Goal: Task Accomplishment & Management: Manage account settings

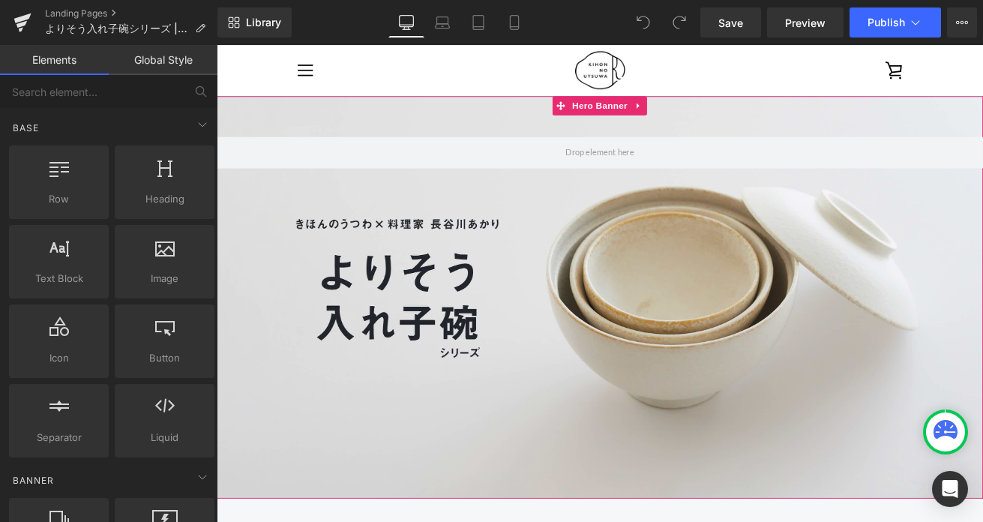
click at [538, 313] on div at bounding box center [670, 344] width 907 height 476
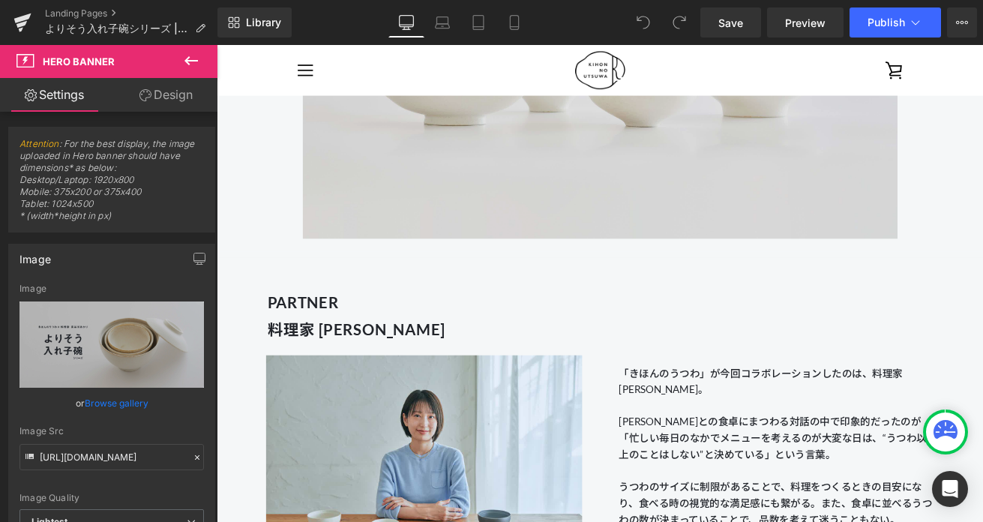
scroll to position [834, 0]
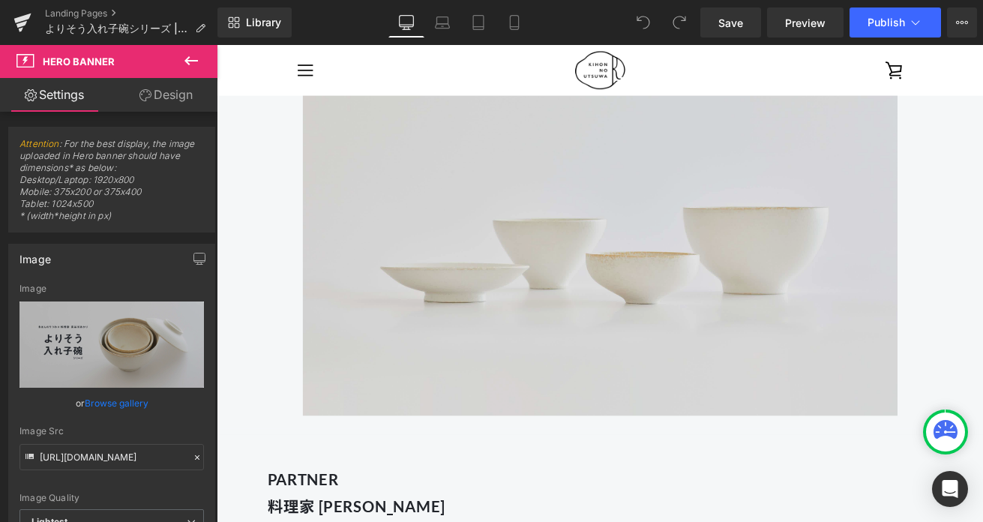
click at [571, 292] on img at bounding box center [670, 245] width 749 height 507
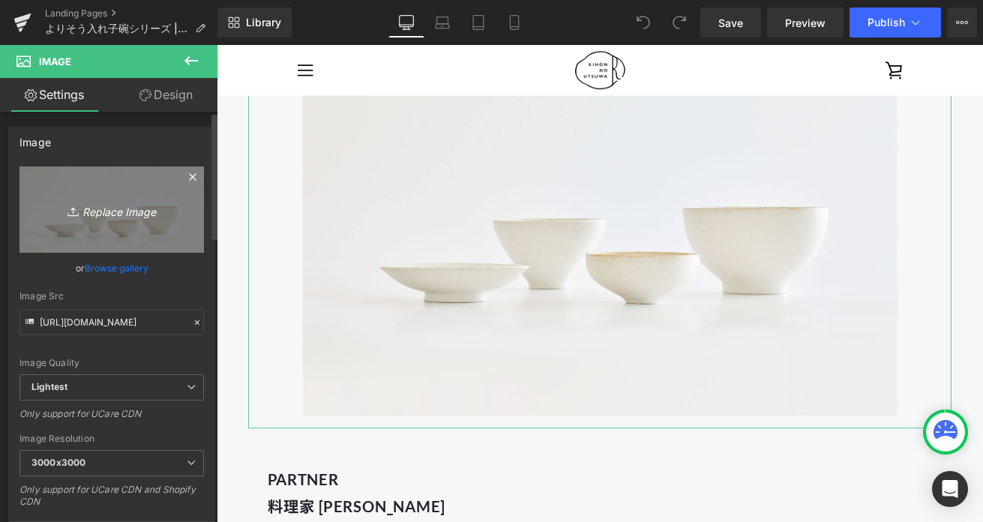
click at [125, 214] on icon "Replace Image" at bounding box center [112, 209] width 120 height 19
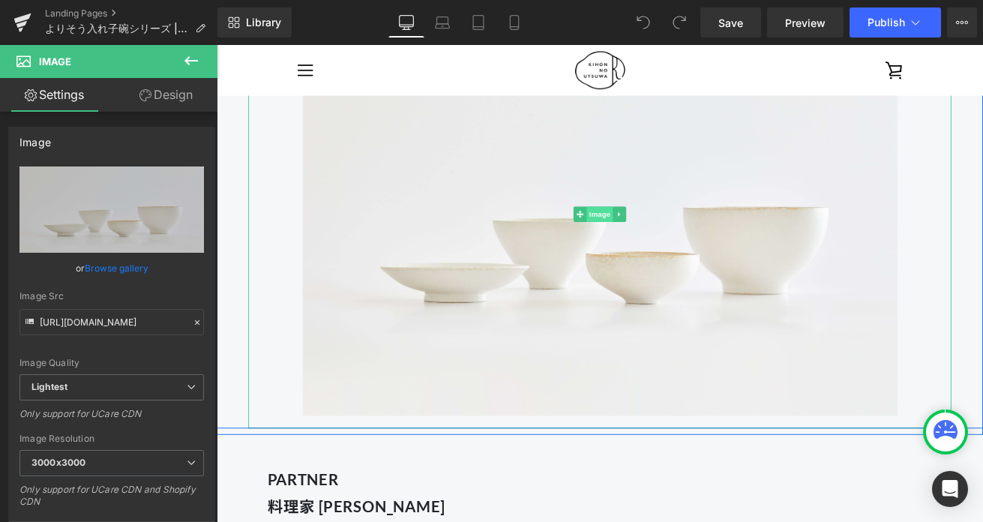
click at [681, 244] on span "Image" at bounding box center [669, 245] width 31 height 18
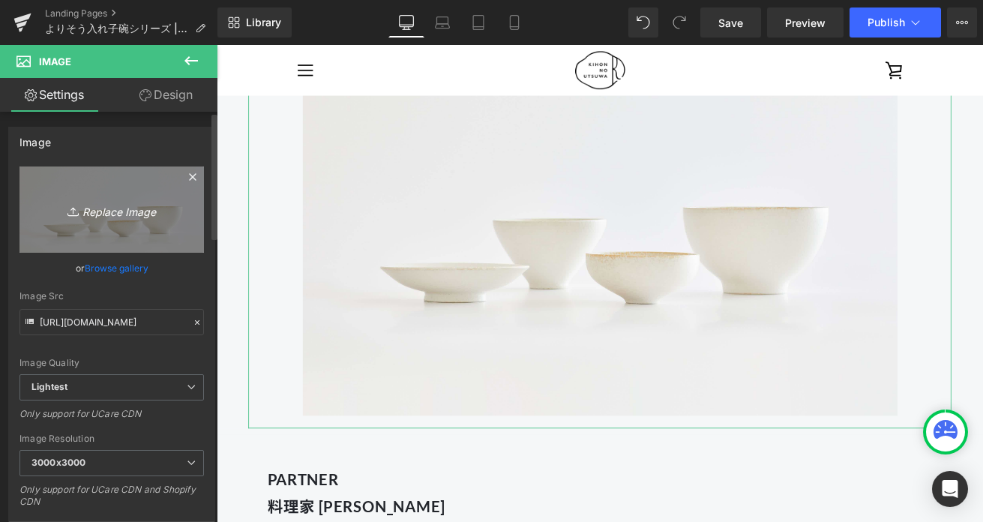
click at [146, 198] on link "Replace Image" at bounding box center [111, 209] width 184 height 86
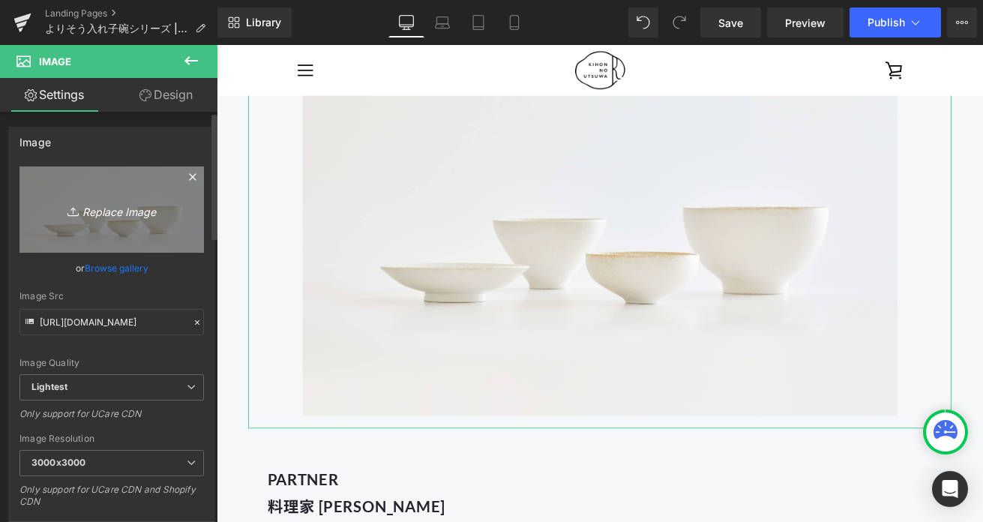
click at [94, 208] on icon "Replace Image" at bounding box center [112, 209] width 120 height 19
type input "C:\fakepath\250806_きほんのうつわ45355_R 2.jpg"
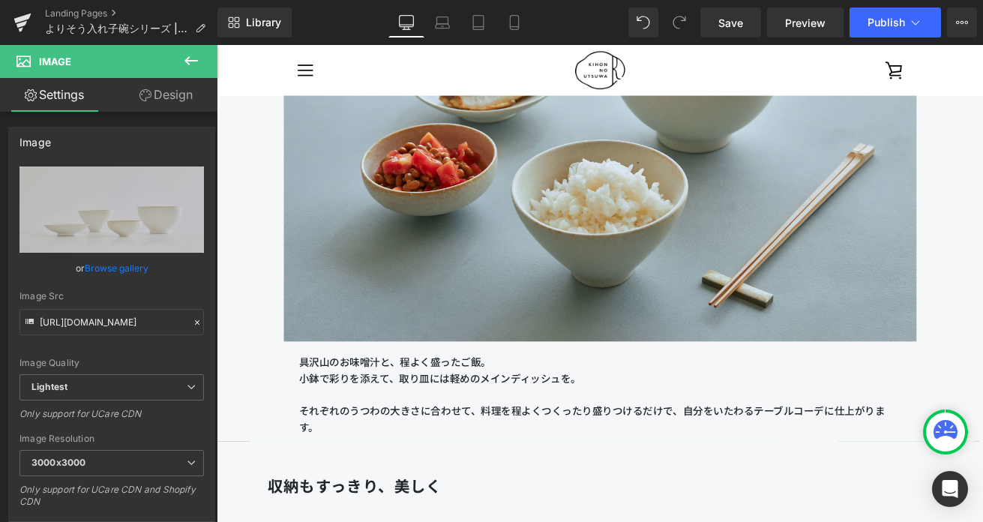
scroll to position [3207, 0]
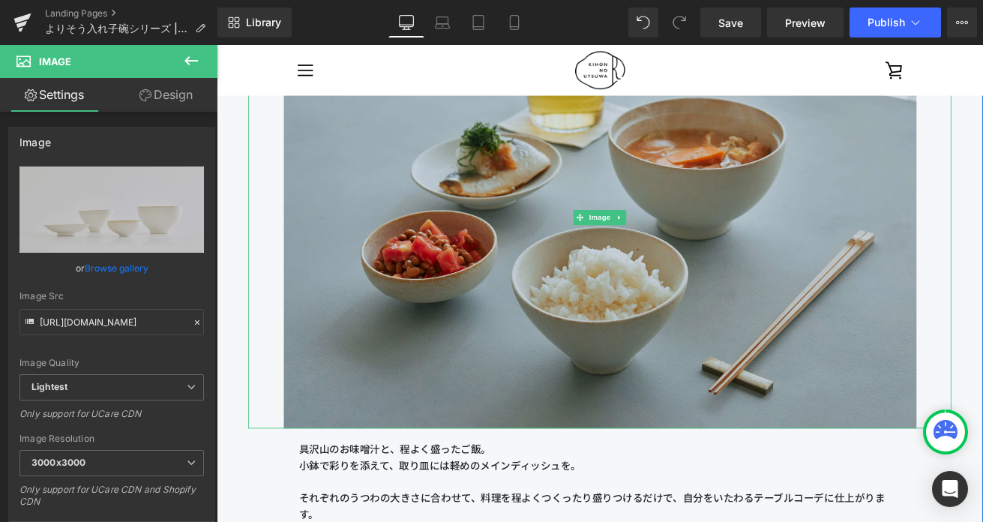
click at [534, 247] on img at bounding box center [670, 248] width 749 height 499
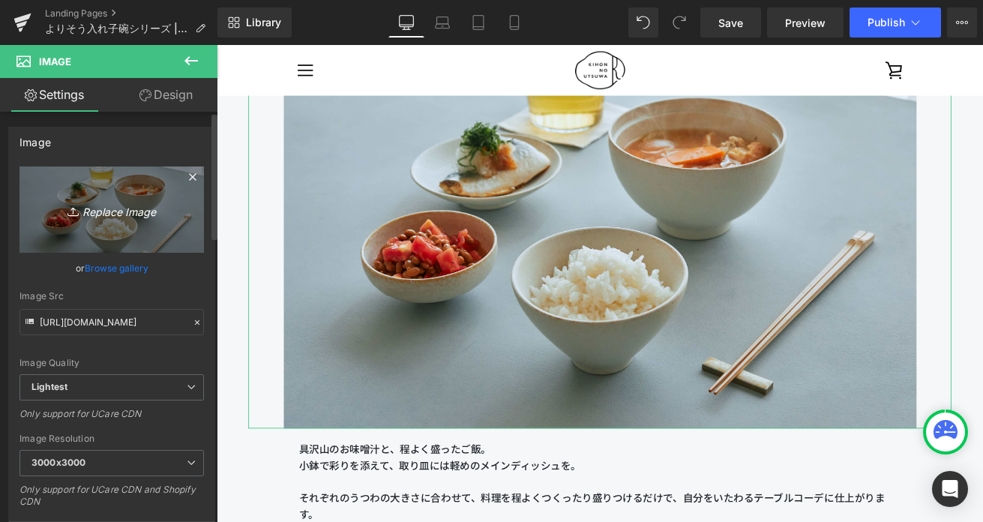
click at [106, 214] on icon "Replace Image" at bounding box center [112, 209] width 120 height 19
type input "C:\fakepath\250806_きほんのうつわ45278.jpg"
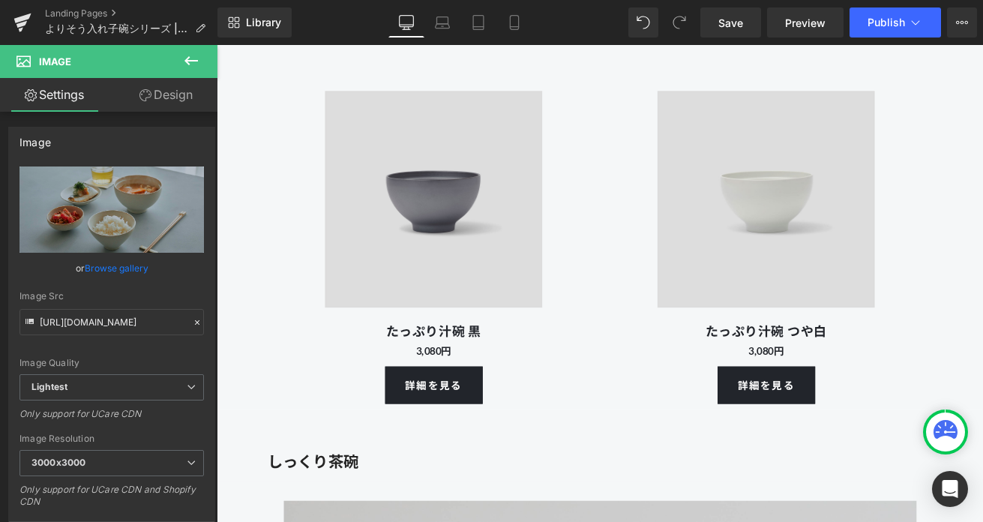
scroll to position [8673, 0]
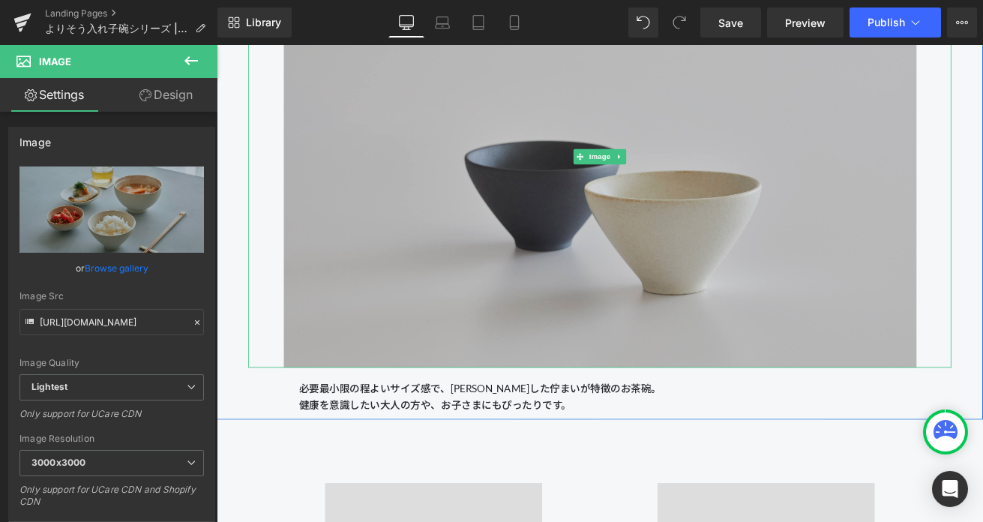
click at [489, 229] on img at bounding box center [670, 177] width 749 height 499
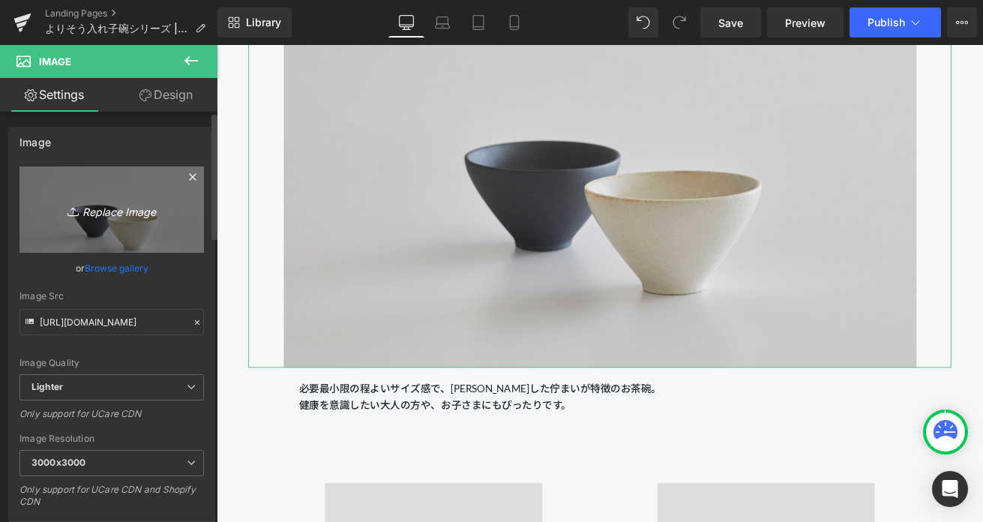
click at [115, 209] on icon "Replace Image" at bounding box center [112, 209] width 120 height 19
type input "C:\fakepath\250806_きほんのうつわ45294.jpg"
